Goal: Use online tool/utility: Utilize a website feature to perform a specific function

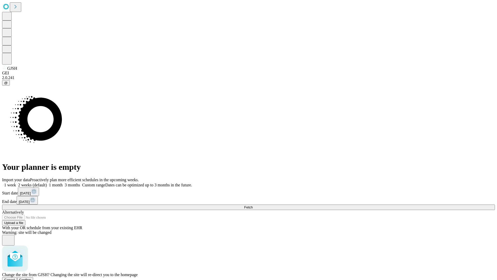
click at [31, 278] on span "Confirm" at bounding box center [25, 280] width 12 height 4
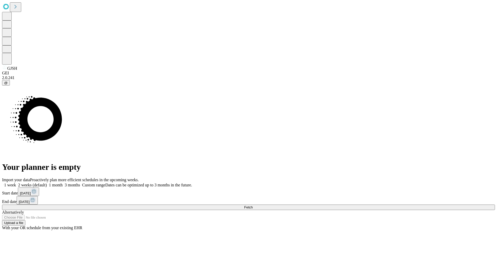
click at [63, 183] on label "1 month" at bounding box center [55, 185] width 16 height 4
click at [253, 205] on span "Fetch" at bounding box center [248, 207] width 9 height 4
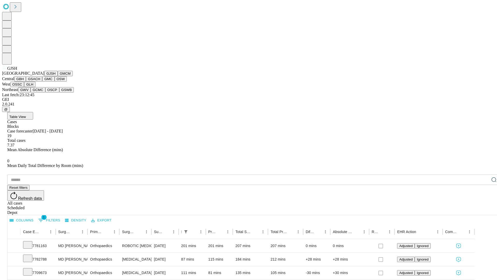
click at [58, 76] on button "GMCM" at bounding box center [65, 73] width 15 height 5
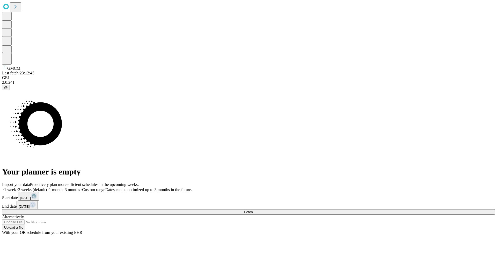
click at [63, 187] on label "1 month" at bounding box center [55, 189] width 16 height 4
click at [253, 210] on span "Fetch" at bounding box center [248, 212] width 9 height 4
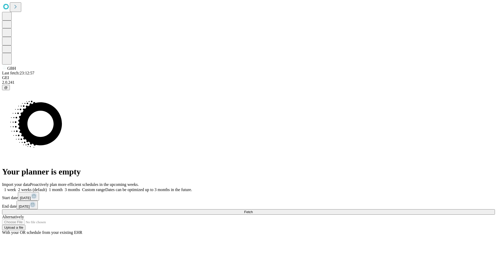
click at [253, 210] on span "Fetch" at bounding box center [248, 212] width 9 height 4
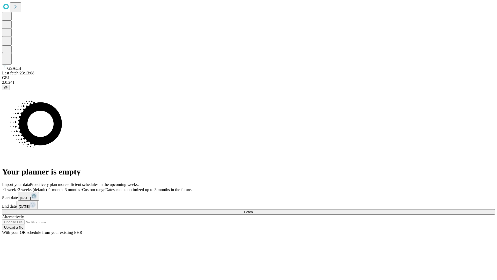
click at [63, 187] on label "1 month" at bounding box center [55, 189] width 16 height 4
click at [253, 210] on span "Fetch" at bounding box center [248, 212] width 9 height 4
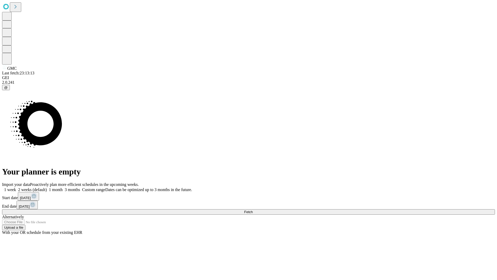
click at [63, 187] on label "1 month" at bounding box center [55, 189] width 16 height 4
click at [253, 210] on span "Fetch" at bounding box center [248, 212] width 9 height 4
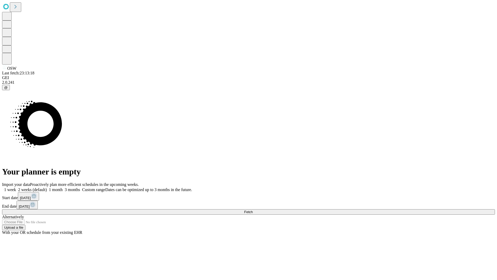
click at [63, 187] on label "1 month" at bounding box center [55, 189] width 16 height 4
click at [253, 210] on span "Fetch" at bounding box center [248, 212] width 9 height 4
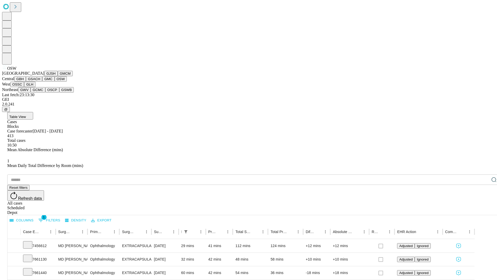
click at [24, 87] on button "OSSC" at bounding box center [17, 84] width 14 height 5
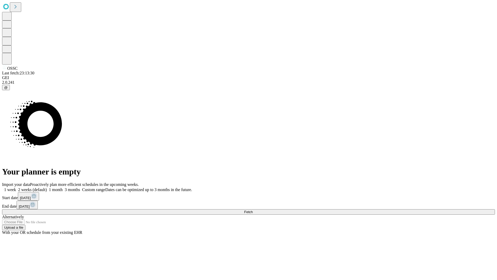
click at [63, 187] on label "1 month" at bounding box center [55, 189] width 16 height 4
click at [253, 210] on span "Fetch" at bounding box center [248, 212] width 9 height 4
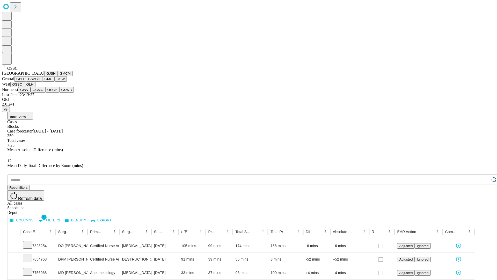
click at [35, 87] on button "GLH" at bounding box center [29, 84] width 11 height 5
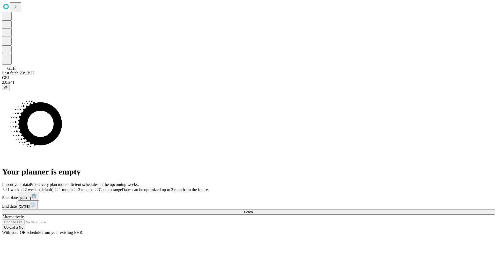
click at [73, 187] on label "1 month" at bounding box center [63, 189] width 19 height 4
click at [253, 210] on span "Fetch" at bounding box center [248, 212] width 9 height 4
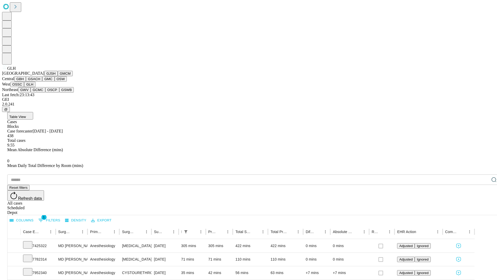
click at [31, 92] on button "GWV" at bounding box center [24, 89] width 12 height 5
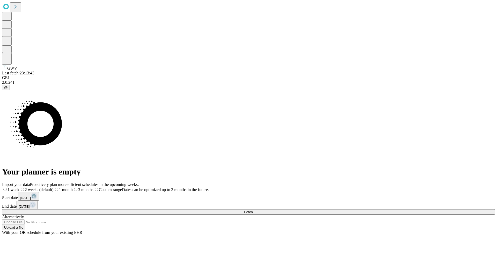
click at [73, 187] on label "1 month" at bounding box center [63, 189] width 19 height 4
click at [253, 210] on span "Fetch" at bounding box center [248, 212] width 9 height 4
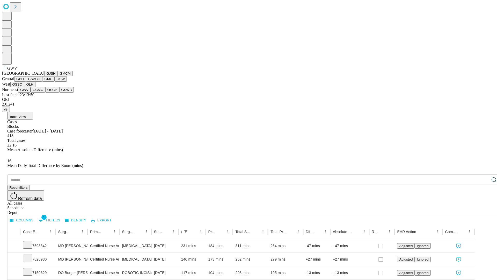
click at [40, 92] on button "GCMC" at bounding box center [38, 89] width 15 height 5
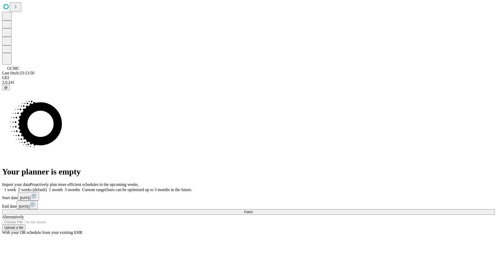
click at [63, 187] on label "1 month" at bounding box center [55, 189] width 16 height 4
click at [253, 210] on span "Fetch" at bounding box center [248, 212] width 9 height 4
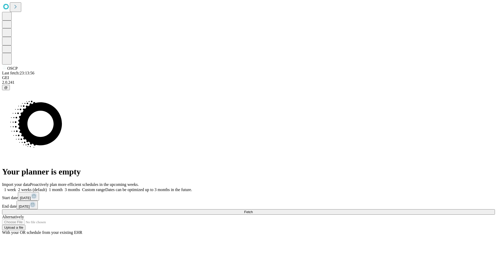
click at [63, 187] on label "1 month" at bounding box center [55, 189] width 16 height 4
click at [253, 210] on span "Fetch" at bounding box center [248, 212] width 9 height 4
